Goal: Information Seeking & Learning: Find specific fact

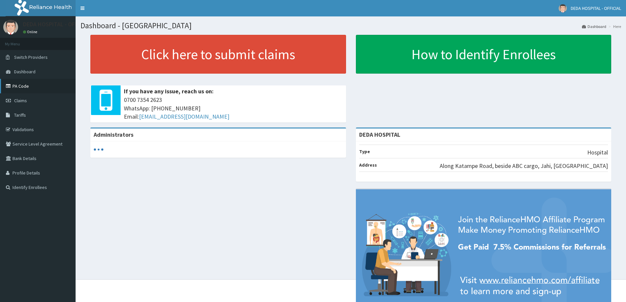
click at [22, 84] on link "PA Code" at bounding box center [38, 86] width 76 height 14
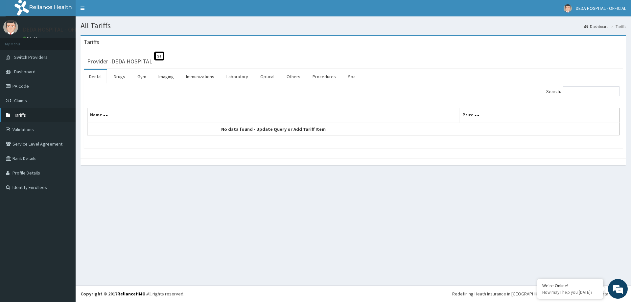
click at [17, 114] on span "Tariffs" at bounding box center [20, 115] width 12 height 6
click at [127, 75] on link "Drugs" at bounding box center [119, 77] width 22 height 14
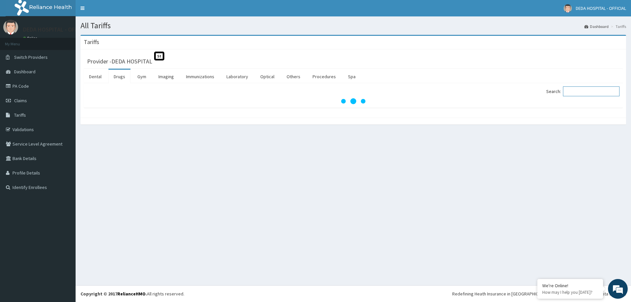
click at [580, 91] on input "Search:" at bounding box center [591, 91] width 57 height 10
click at [580, 98] on div at bounding box center [353, 101] width 532 height 7
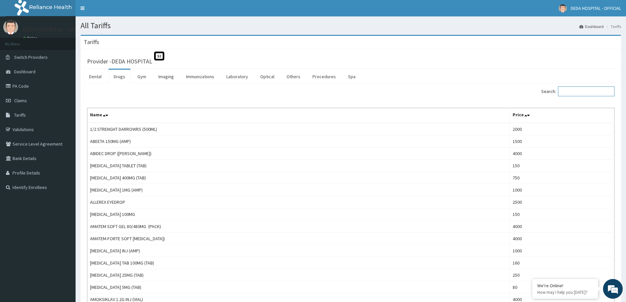
click at [601, 94] on input "Search:" at bounding box center [586, 91] width 57 height 10
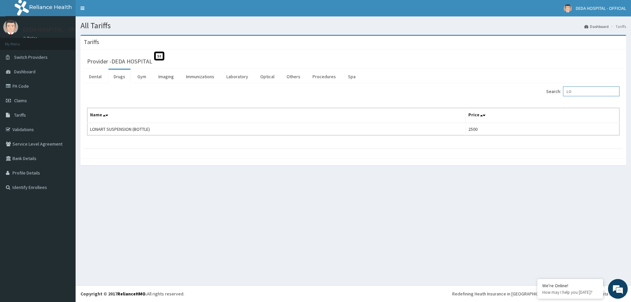
type input "L"
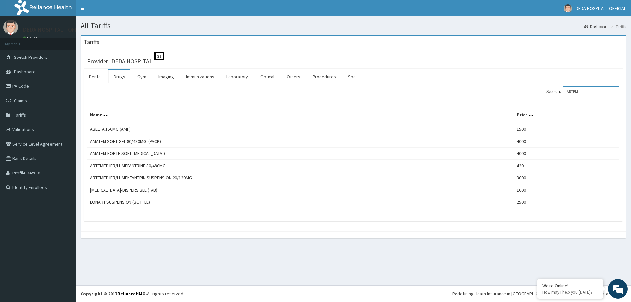
click at [606, 90] on input "ARTEM" at bounding box center [591, 91] width 57 height 10
drag, startPoint x: 525, startPoint y: 89, endPoint x: 476, endPoint y: 89, distance: 49.6
click at [476, 89] on div "Search: ARTEM" at bounding box center [488, 92] width 261 height 12
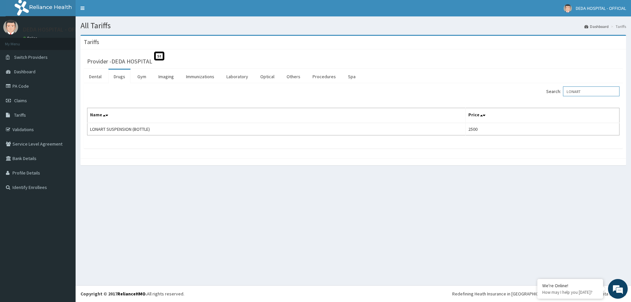
drag, startPoint x: 598, startPoint y: 91, endPoint x: 458, endPoint y: 91, distance: 139.7
click at [459, 91] on div "Search: LONART" at bounding box center [488, 92] width 261 height 12
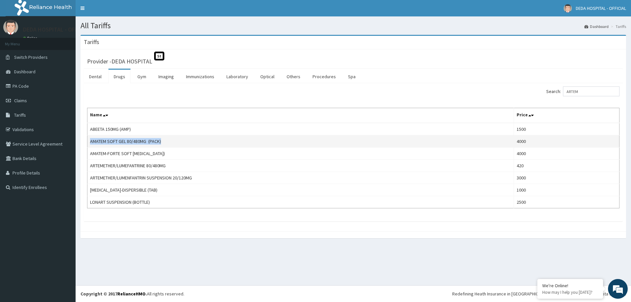
drag, startPoint x: 89, startPoint y: 141, endPoint x: 165, endPoint y: 146, distance: 75.7
click at [164, 145] on td "AMATEM SOFT GEL 80/480MG (PACK)" at bounding box center [300, 141] width 427 height 12
copy td "AMATEM SOFT GEL 80/480MG (PACK)"
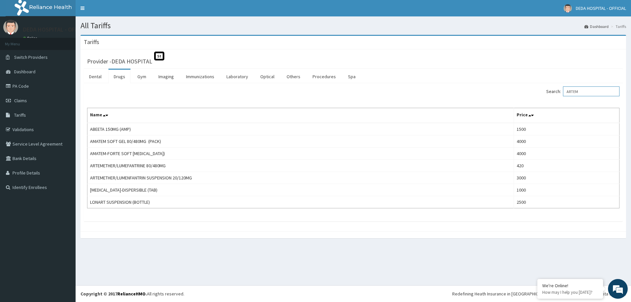
drag, startPoint x: 588, startPoint y: 90, endPoint x: 537, endPoint y: 83, distance: 52.1
click at [536, 84] on div "Search: ARTEM Name Price ABEETA 150MG (AMP) 1500 AMATEM SOFT GEL 80/480MG (PACK…" at bounding box center [353, 152] width 539 height 138
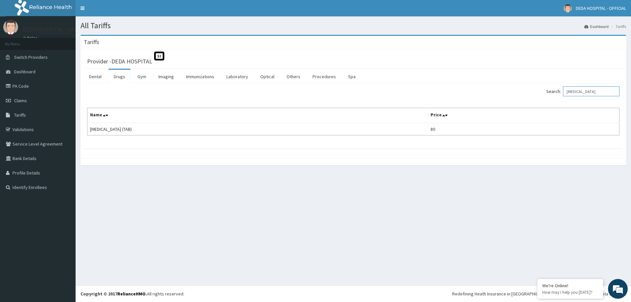
drag, startPoint x: 608, startPoint y: 91, endPoint x: 516, endPoint y: 83, distance: 91.7
click at [516, 83] on div "Search: PANADOL Name Price PANADOL (TAB) 80" at bounding box center [353, 115] width 539 height 65
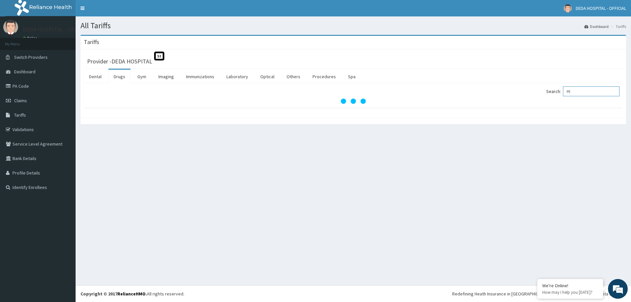
type input "P"
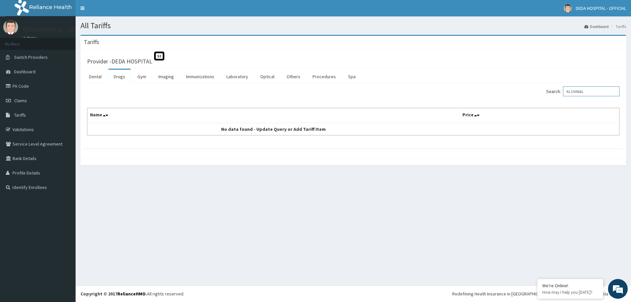
click at [601, 93] on input "KLOVINAL" at bounding box center [591, 91] width 57 height 10
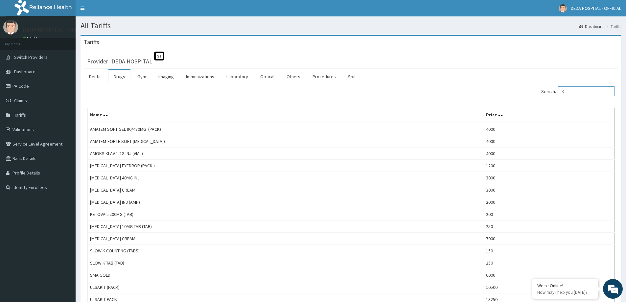
click at [575, 93] on input "K" at bounding box center [586, 91] width 57 height 10
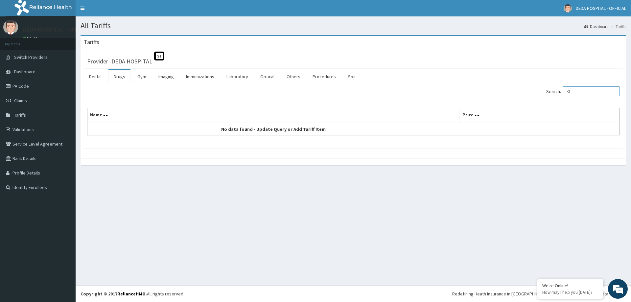
type input "K"
type input "P"
type input "K"
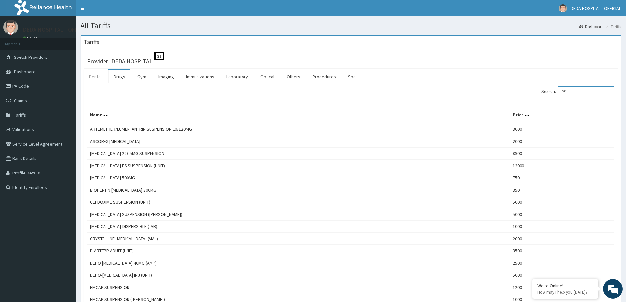
type input "PE"
click at [96, 76] on link "Dental" at bounding box center [95, 77] width 23 height 14
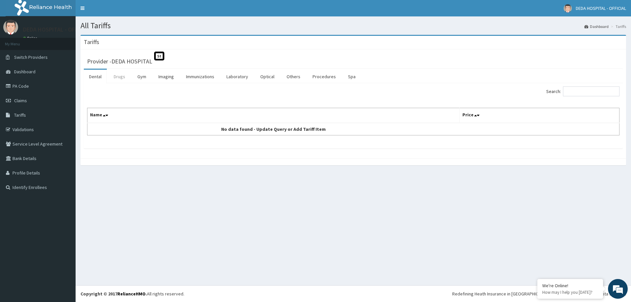
click at [118, 79] on link "Drugs" at bounding box center [119, 77] width 22 height 14
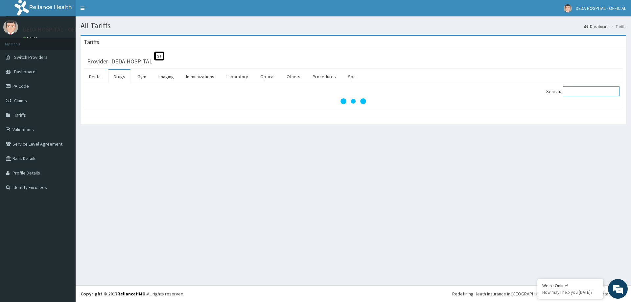
click at [581, 94] on input "Search:" at bounding box center [591, 91] width 57 height 10
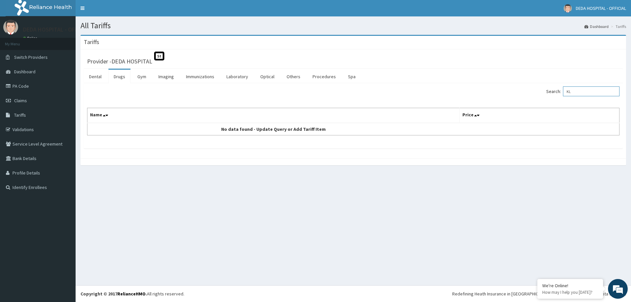
type input "K"
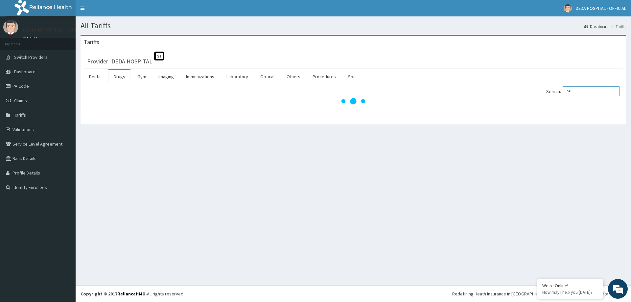
type input "P"
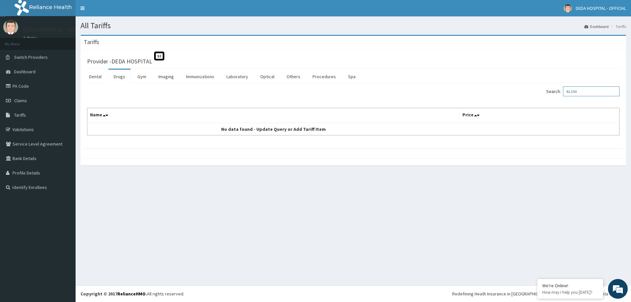
click at [588, 95] on input "KLOVI" at bounding box center [591, 91] width 57 height 10
type input "K"
type input "PESS"
